Goal: Information Seeking & Learning: Learn about a topic

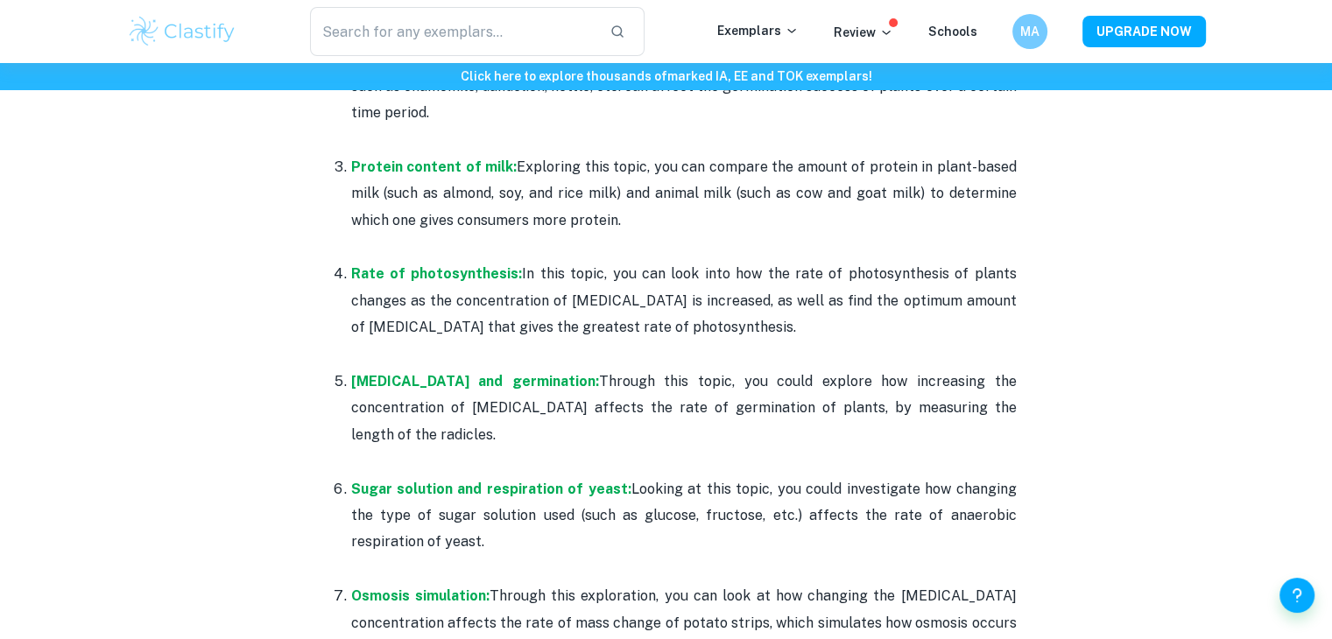
scroll to position [1083, 0]
drag, startPoint x: 0, startPoint y: 0, endPoint x: 540, endPoint y: 395, distance: 668.7
click at [540, 395] on p "[MEDICAL_DATA] and germination: Through this topic, you could explore how incre…" at bounding box center [684, 409] width 666 height 80
click at [576, 409] on p "[MEDICAL_DATA] and germination: Through this topic, you could explore how incre…" at bounding box center [684, 409] width 666 height 80
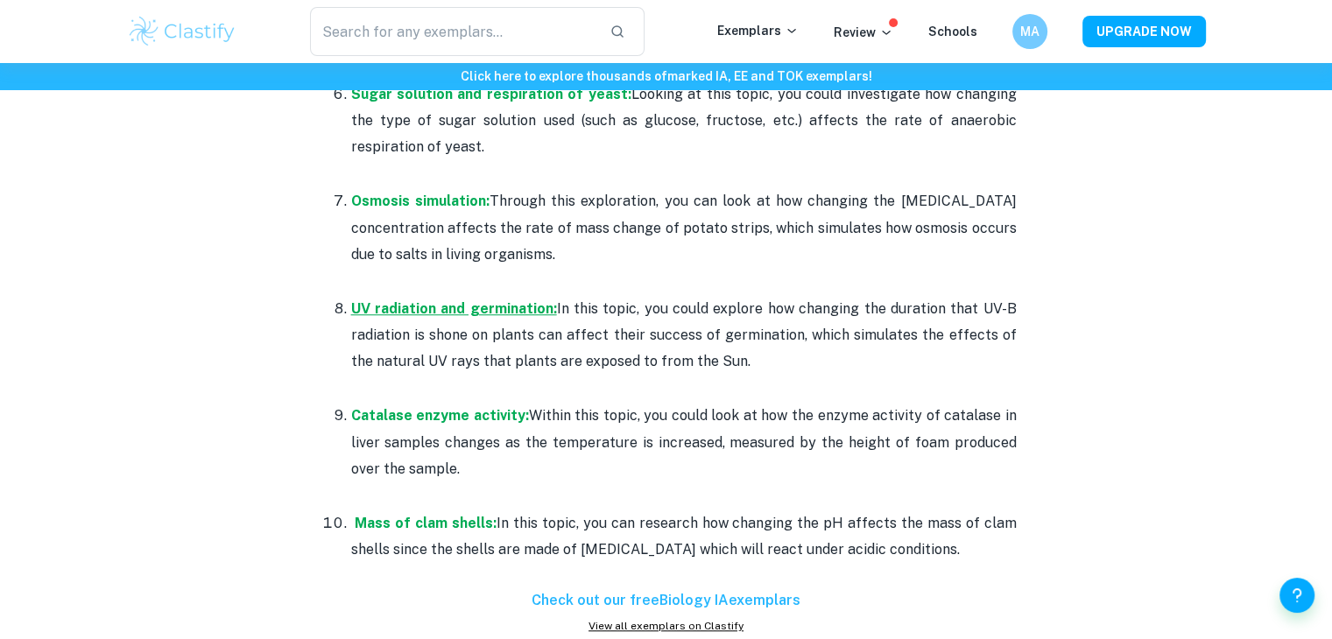
scroll to position [1527, 0]
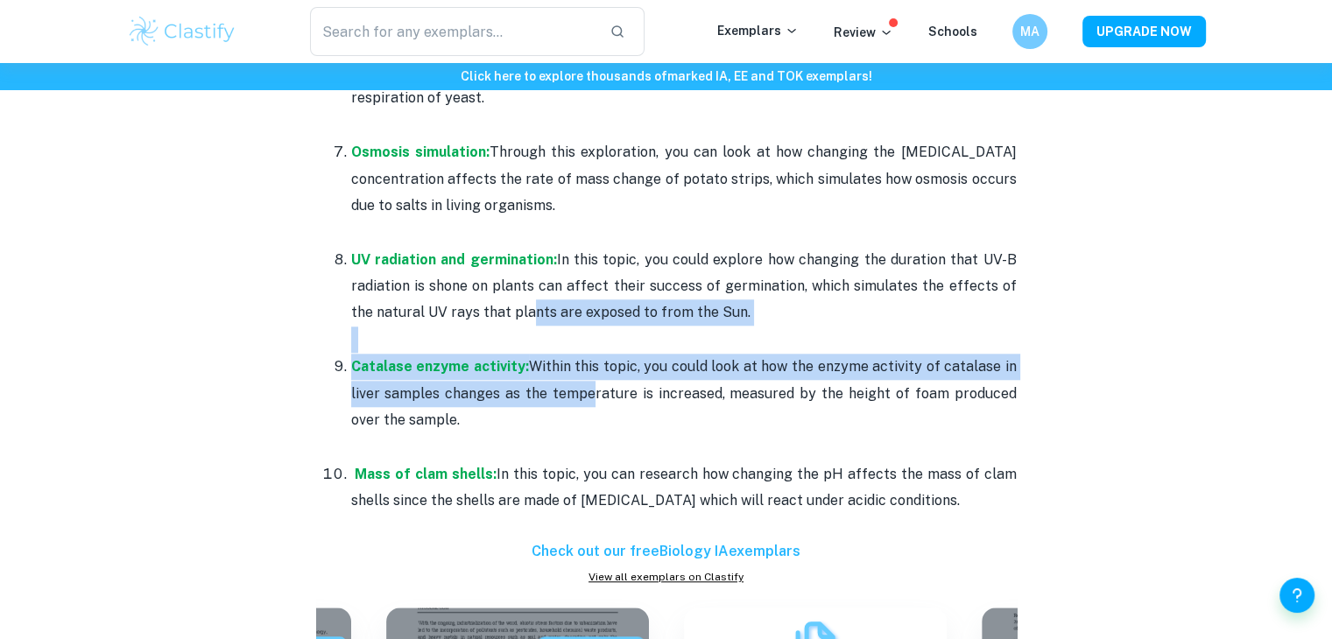
drag, startPoint x: 571, startPoint y: 399, endPoint x: 498, endPoint y: 316, distance: 110.4
click at [498, 316] on ol "Rate of protein digestion: In this topic, you can explore the enzyme-inhibiting…" at bounding box center [666, 5] width 701 height 1020
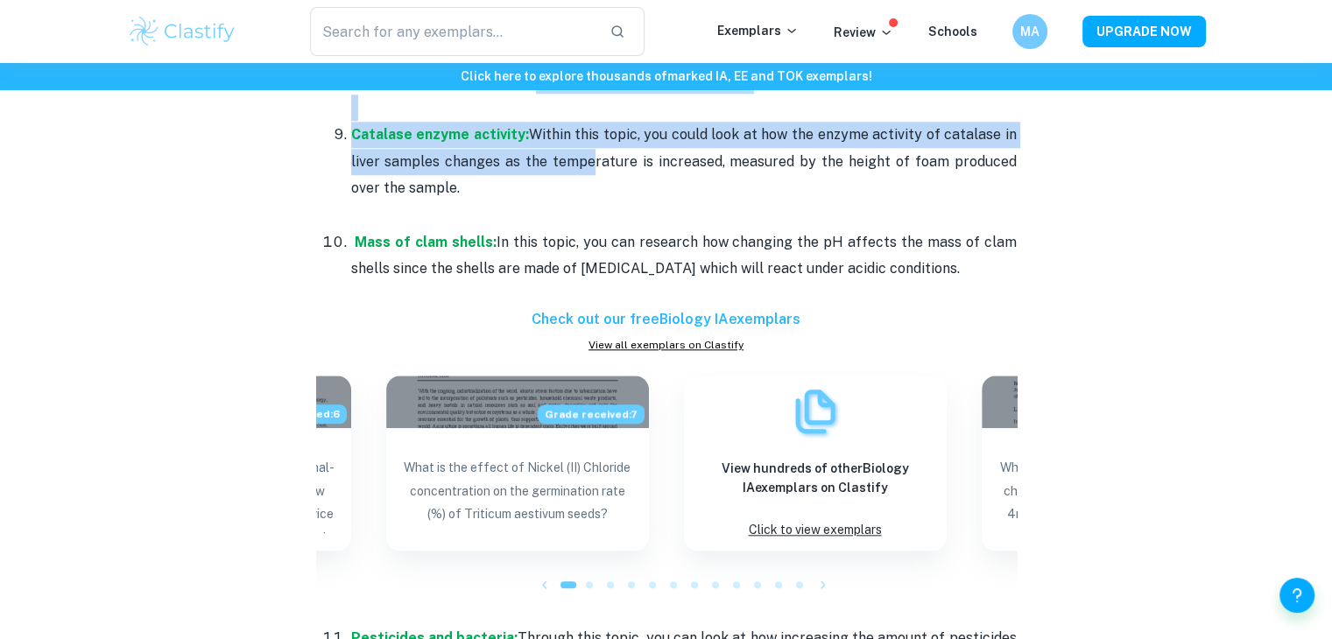
scroll to position [1839, 0]
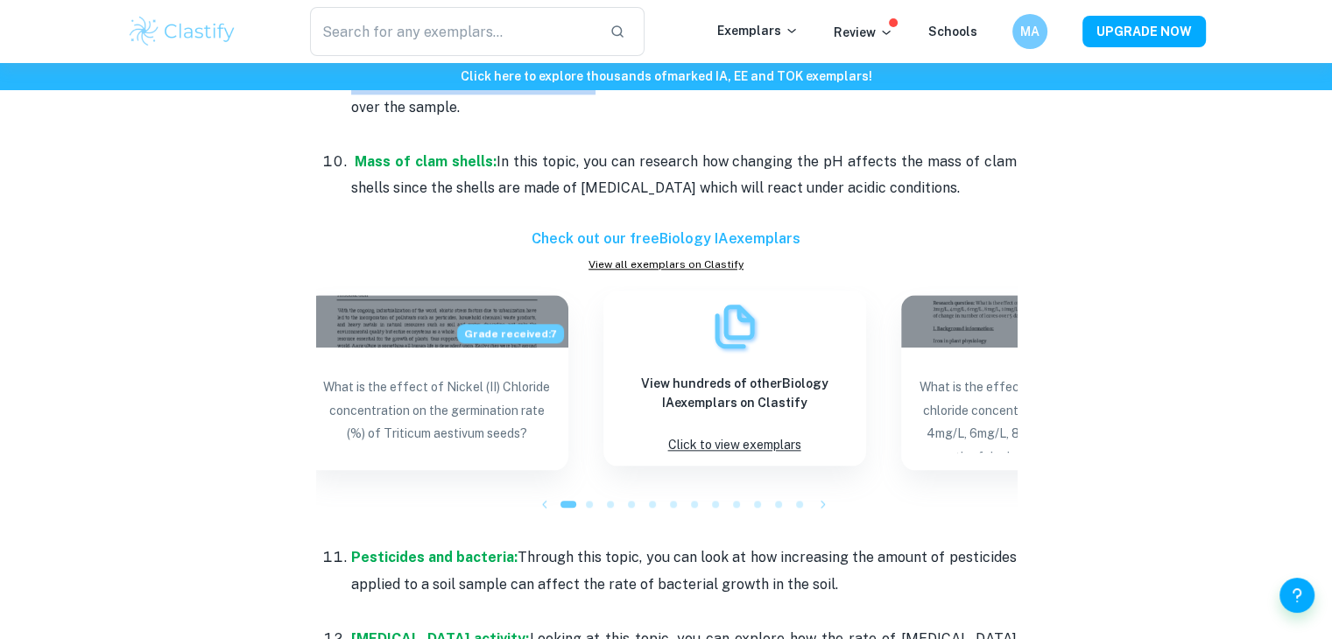
click at [615, 412] on div "View hundreds of other Biology IA exemplars on Clastify Click to view exemplars" at bounding box center [735, 378] width 263 height 175
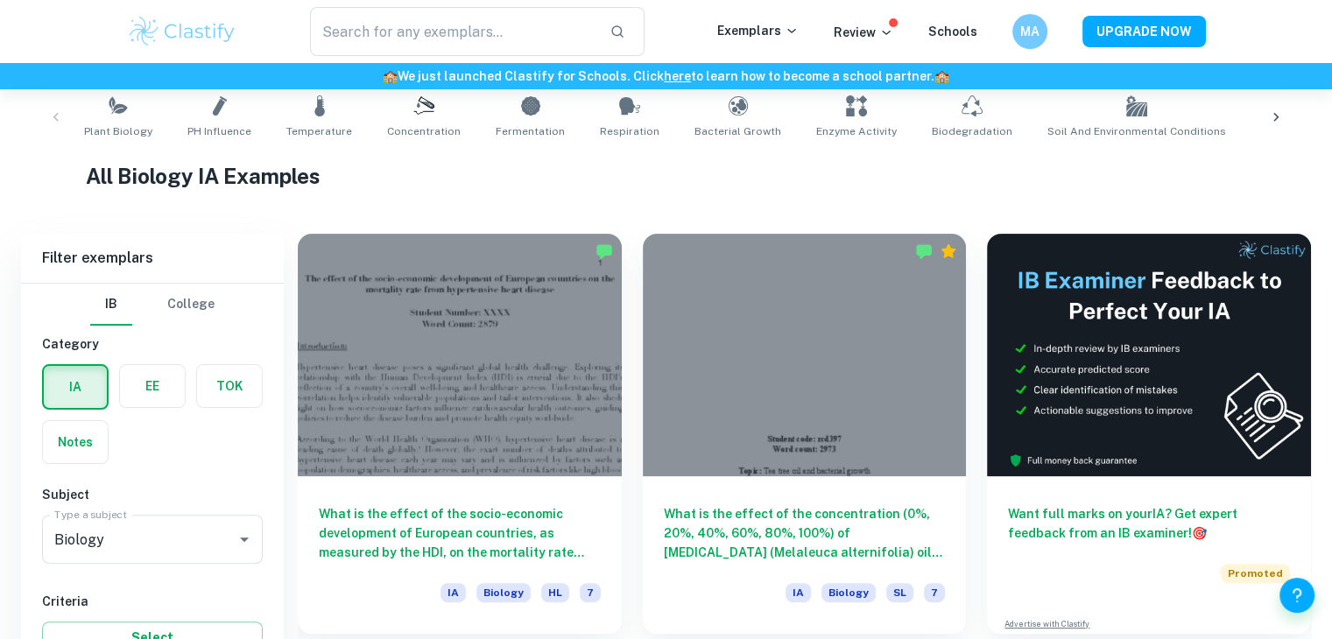
scroll to position [443, 0]
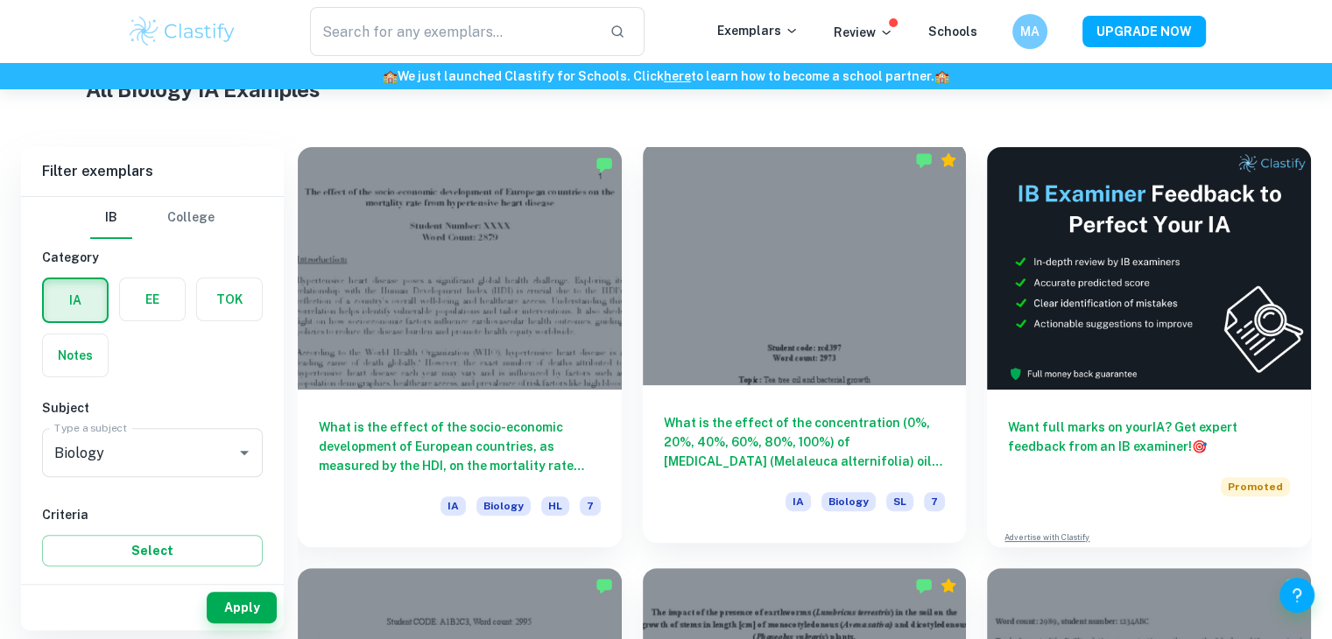
click at [760, 419] on h6 "What is the effect of the concentration (0%, 20%, 40%, 60%, 80%, 100%) of [MEDI…" at bounding box center [805, 442] width 282 height 58
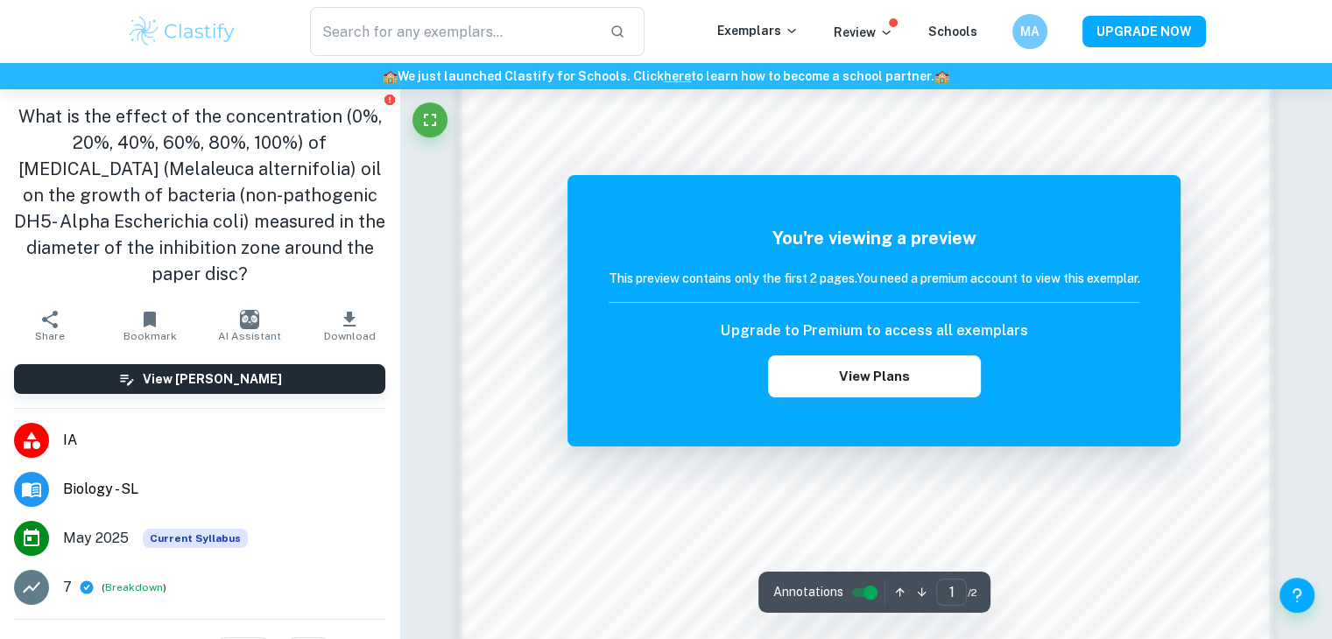
scroll to position [1843, 0]
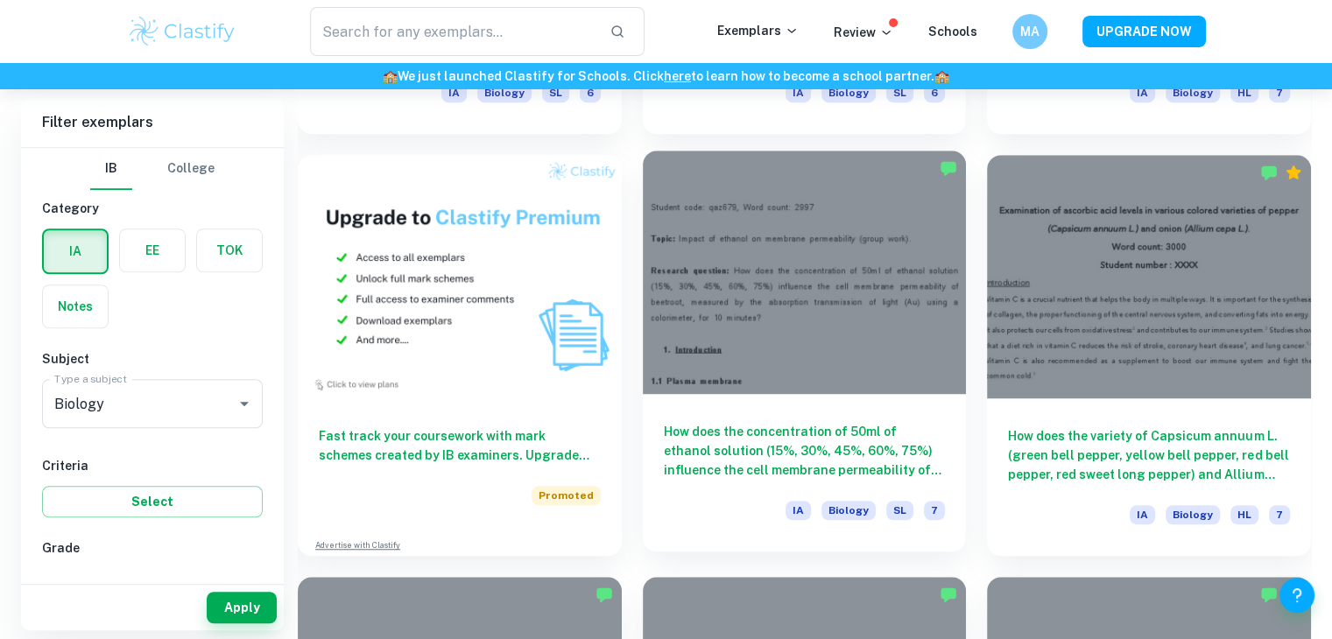
scroll to position [1248, 0]
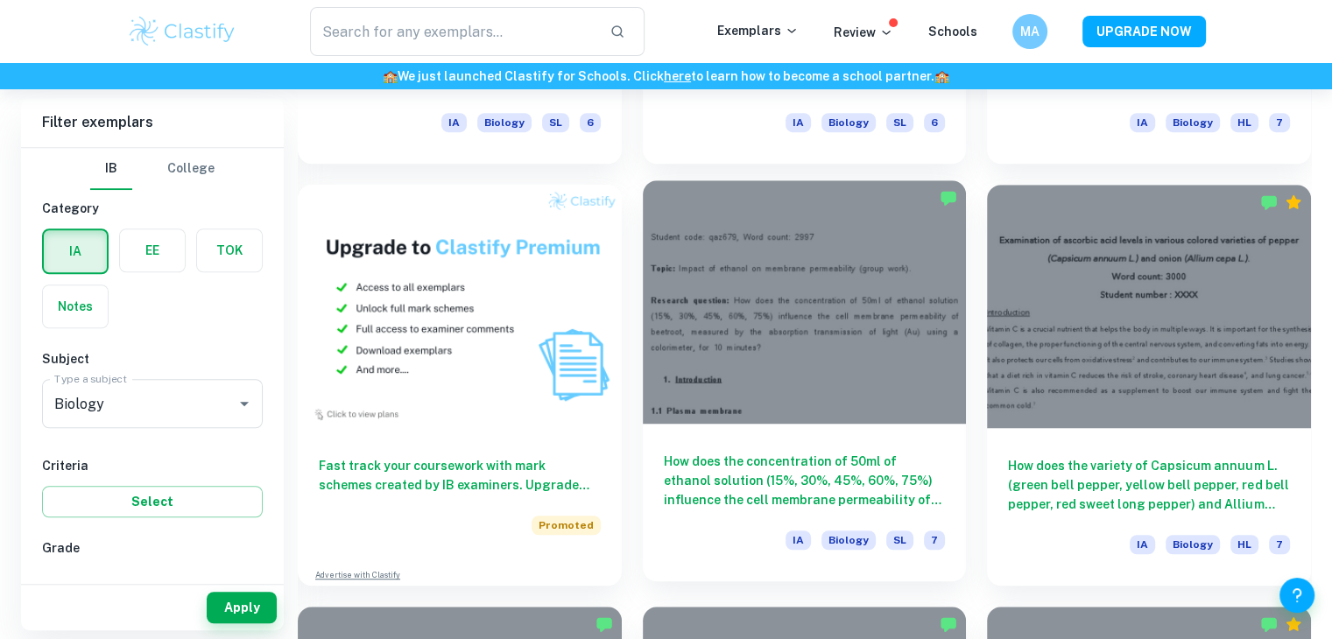
click at [822, 462] on h6 "How does the concentration of 50ml of ethanol solution (15%, 30%, 45%, 60%, 75%…" at bounding box center [805, 481] width 282 height 58
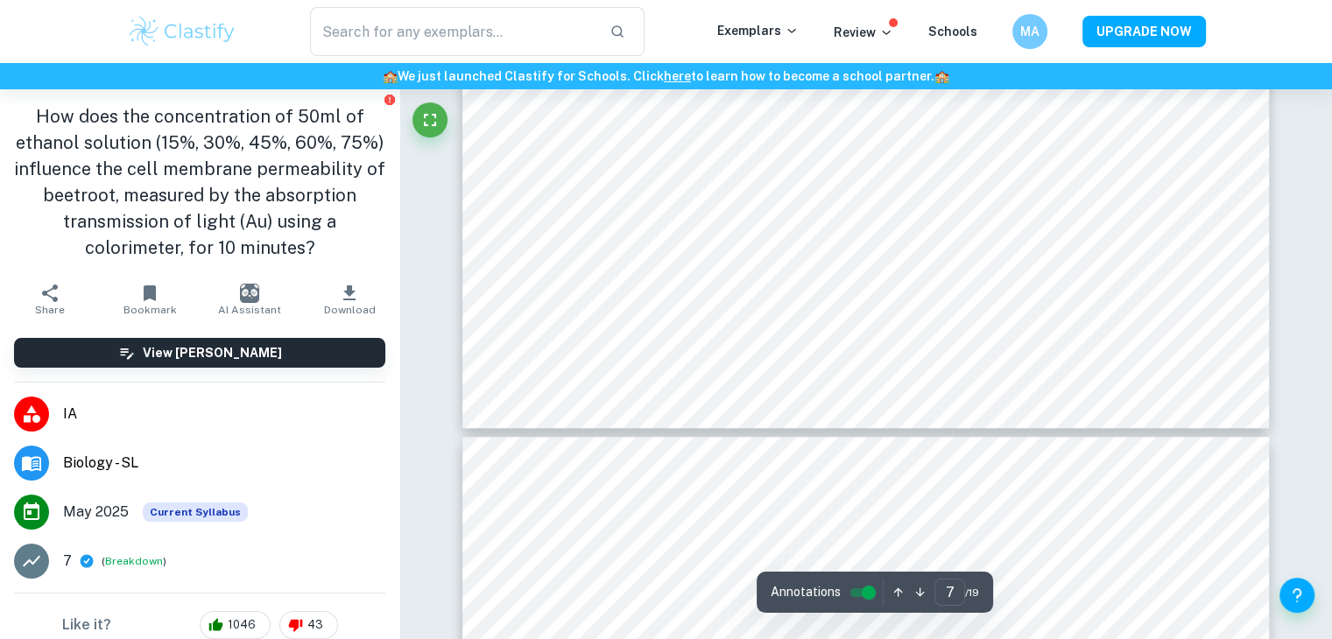
type input "8"
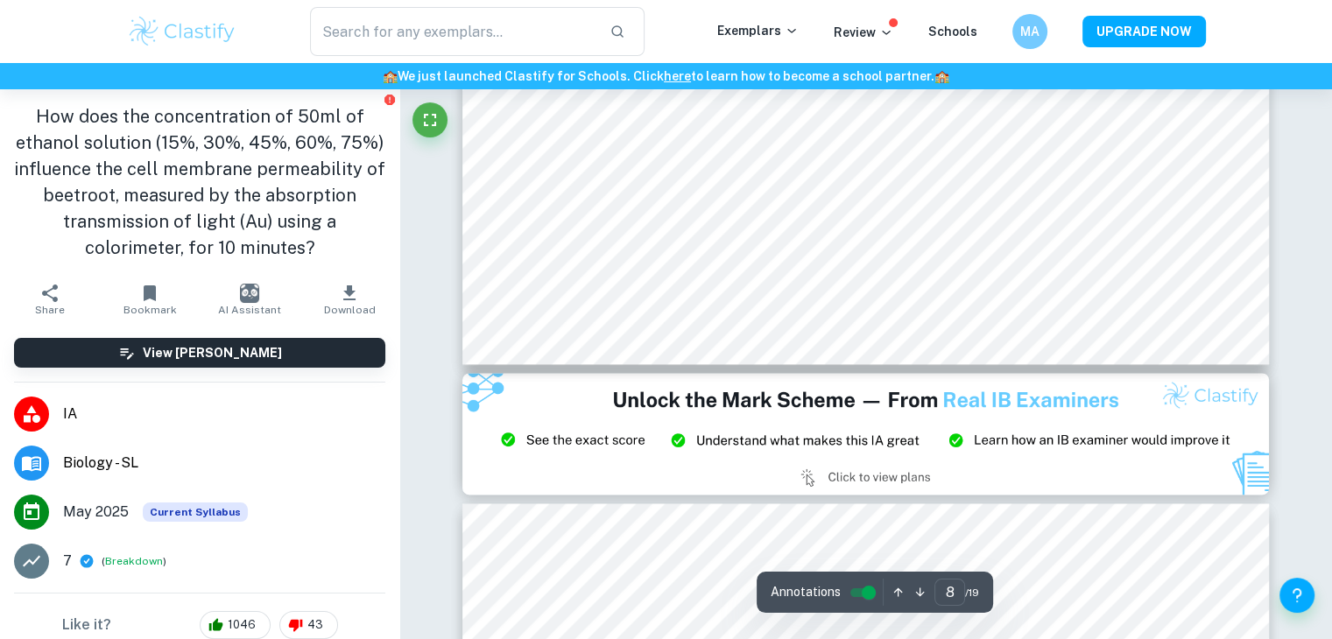
scroll to position [9194, 0]
click at [822, 462] on img at bounding box center [866, 433] width 808 height 121
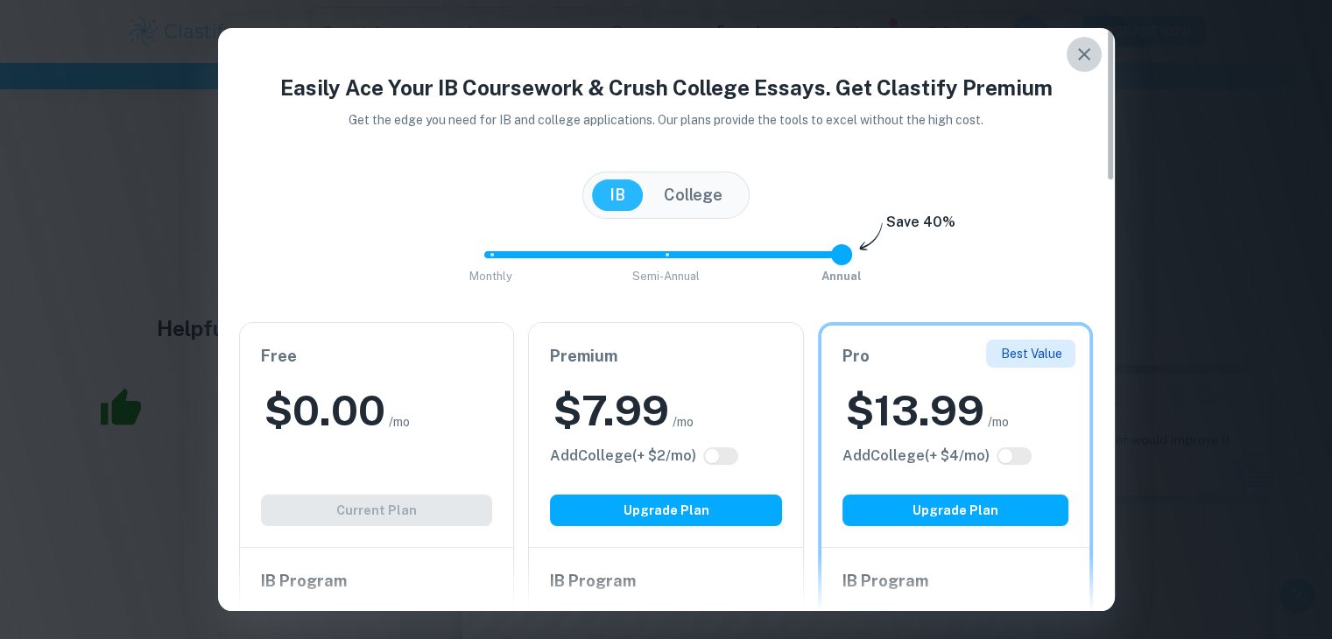
click at [1091, 61] on icon "button" at bounding box center [1084, 54] width 21 height 21
